Goal: Task Accomplishment & Management: Use online tool/utility

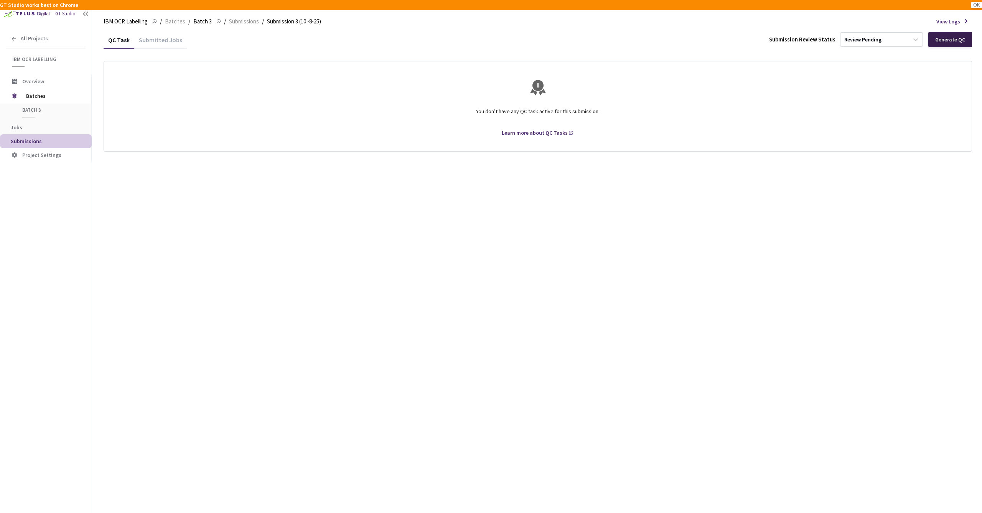
click at [946, 43] on div "Generate QC" at bounding box center [950, 39] width 30 height 6
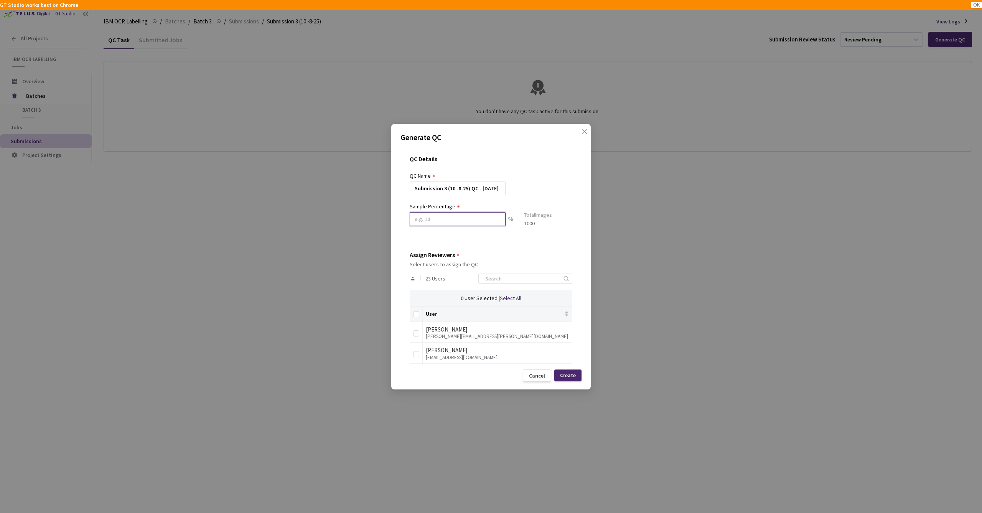
click at [449, 221] on input at bounding box center [458, 219] width 96 height 14
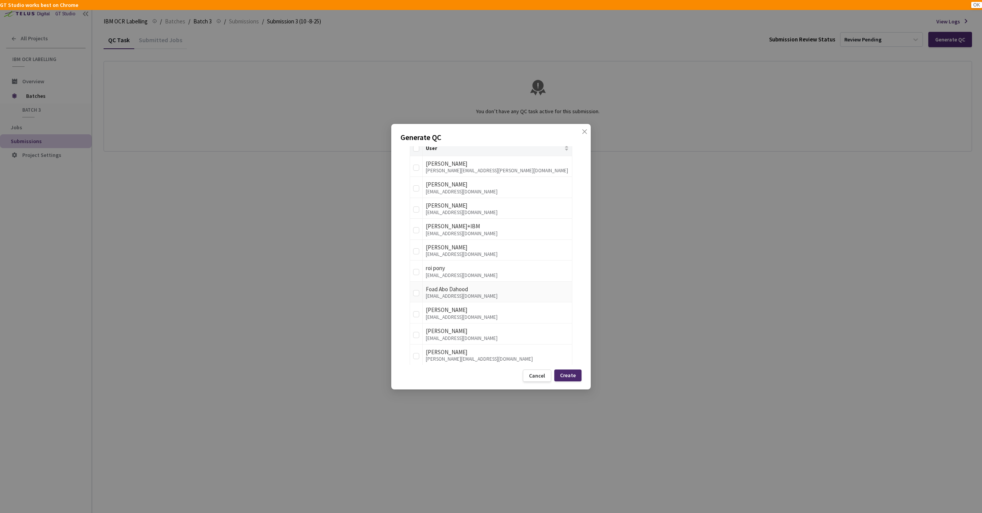
scroll to position [207, 0]
type input "10"
click at [417, 274] on input "checkbox" at bounding box center [416, 276] width 6 height 6
checkbox input "true"
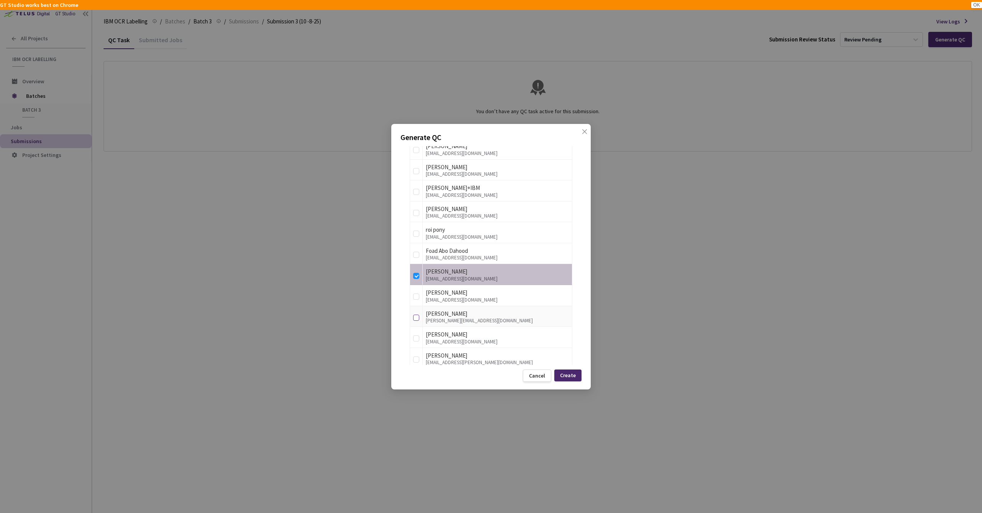
click at [418, 315] on input "checkbox" at bounding box center [416, 318] width 6 height 6
checkbox input "true"
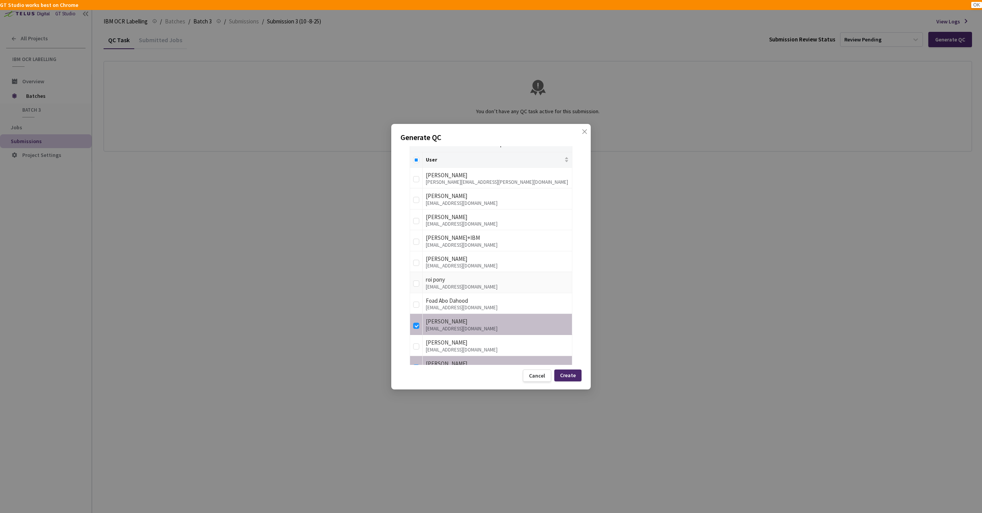
scroll to position [144, 0]
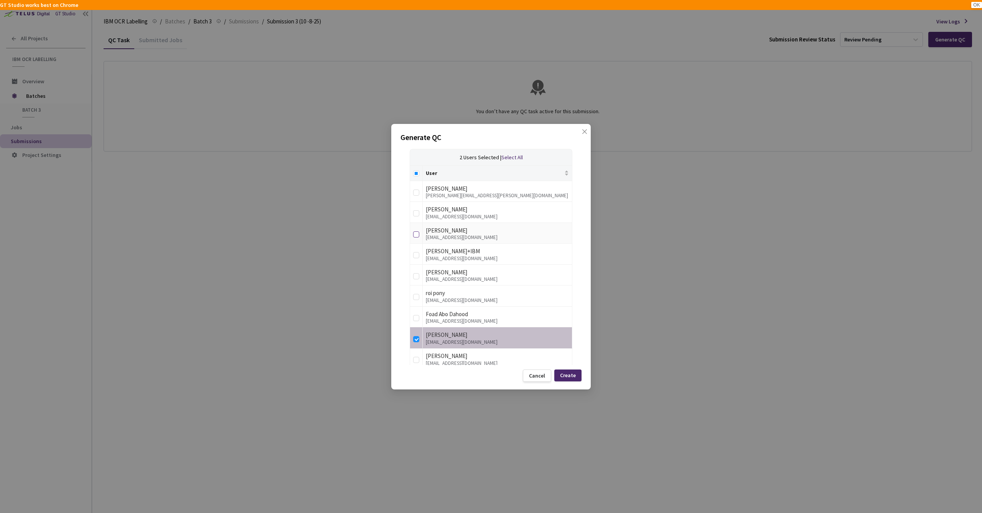
click at [417, 231] on input "checkbox" at bounding box center [416, 234] width 6 height 6
checkbox input "true"
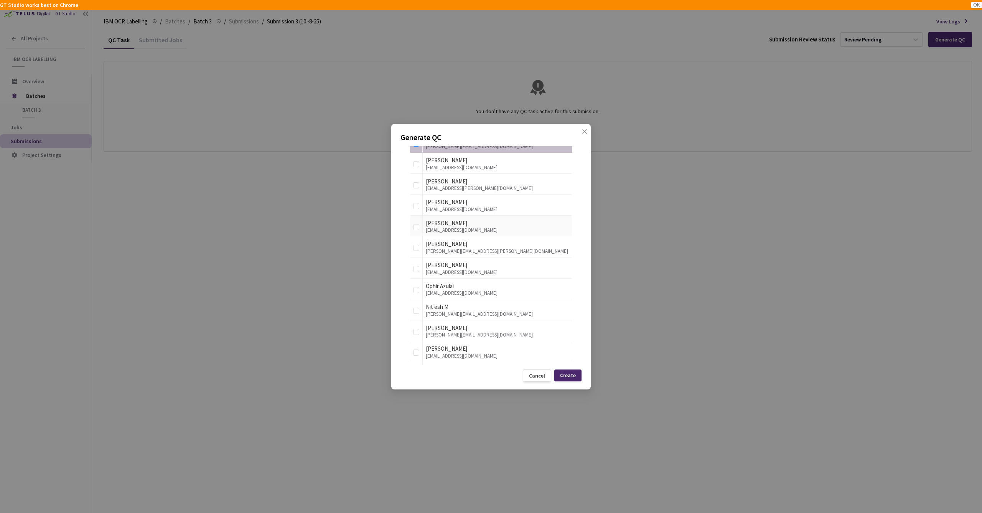
scroll to position [394, 0]
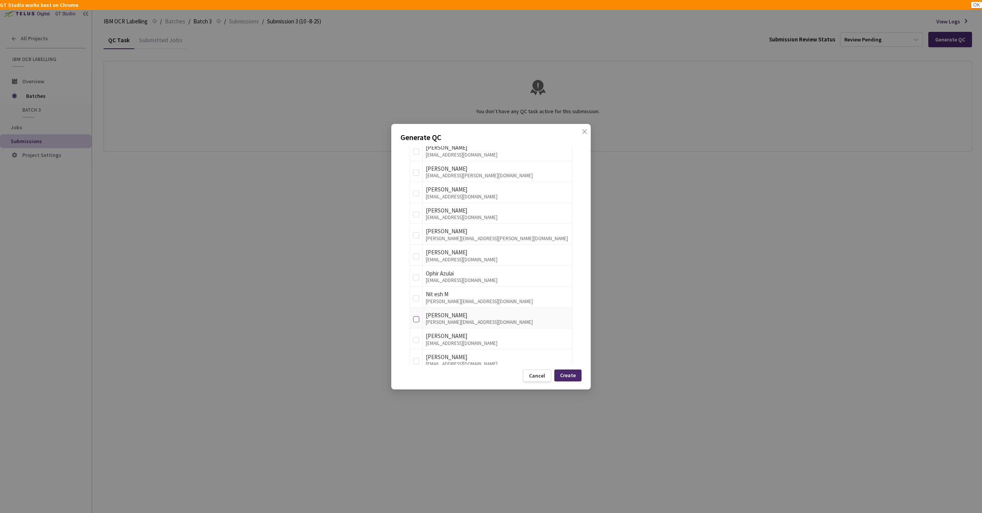
click at [416, 316] on input "checkbox" at bounding box center [416, 319] width 6 height 6
checkbox input "true"
click at [568, 375] on div "Create" at bounding box center [568, 375] width 16 height 6
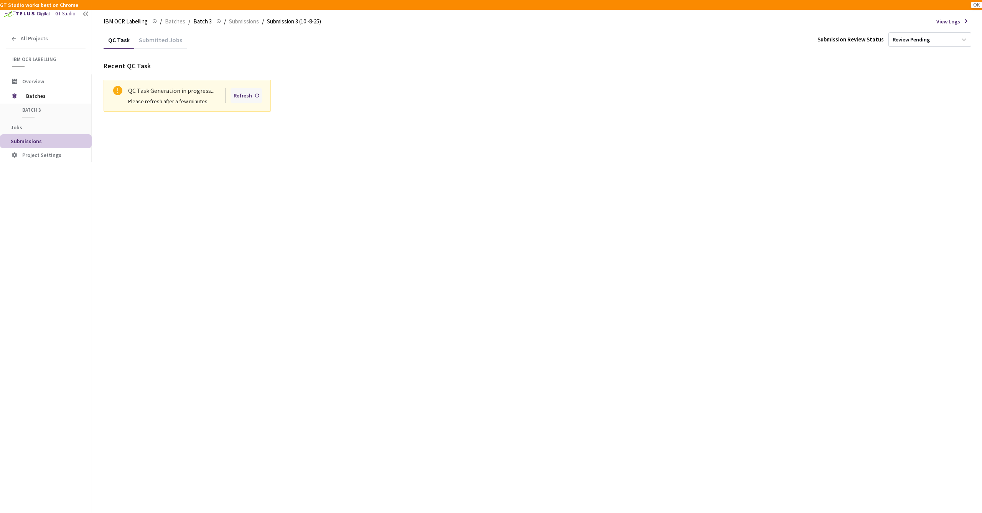
click at [256, 94] on icon at bounding box center [257, 96] width 4 height 4
click at [247, 96] on div "Refresh" at bounding box center [243, 95] width 18 height 8
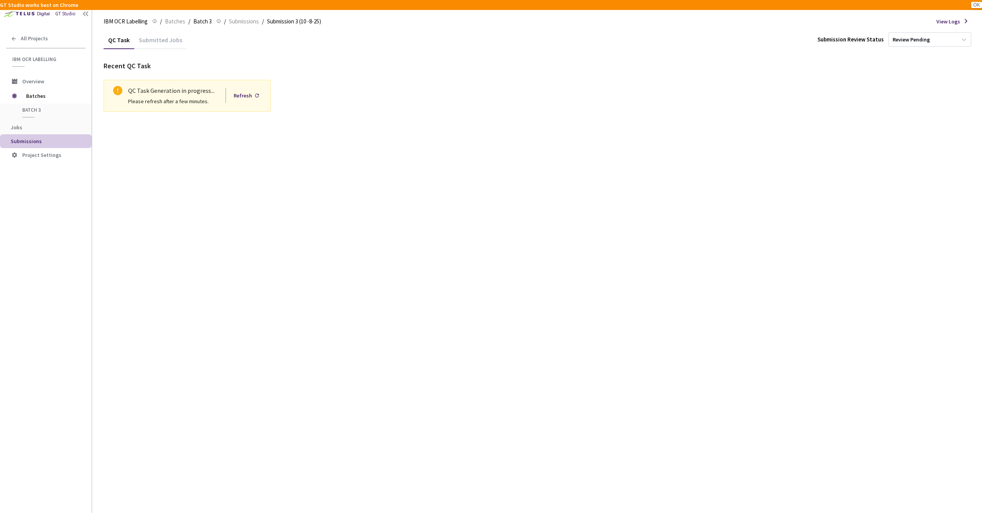
click at [247, 96] on div "Refresh" at bounding box center [243, 95] width 18 height 8
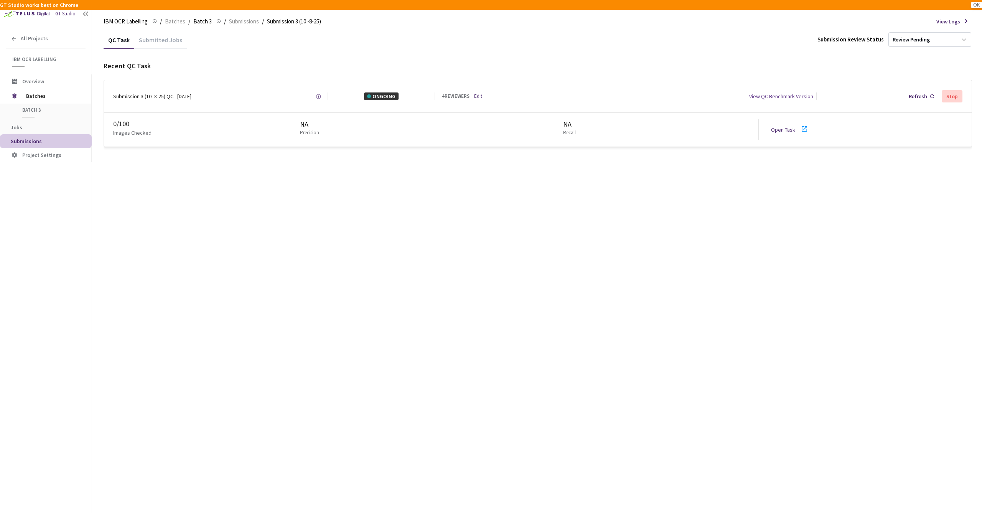
click at [783, 130] on link "Open Task" at bounding box center [783, 129] width 24 height 7
